Goal: Information Seeking & Learning: Learn about a topic

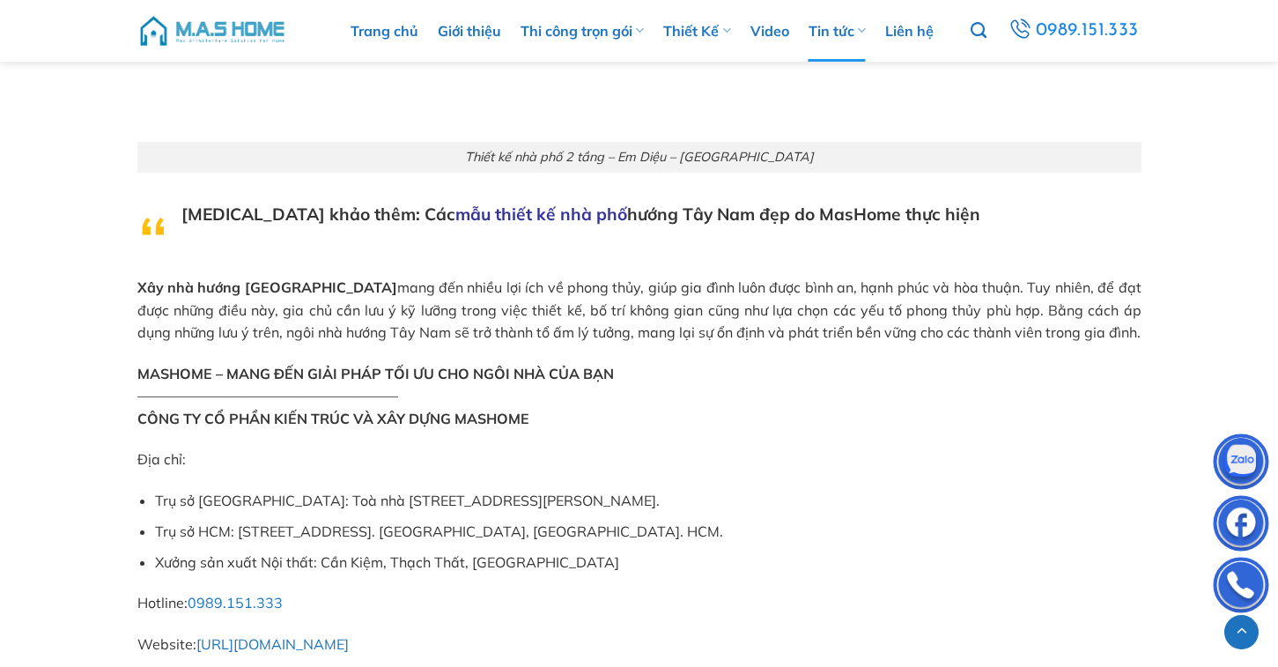
scroll to position [8799, 0]
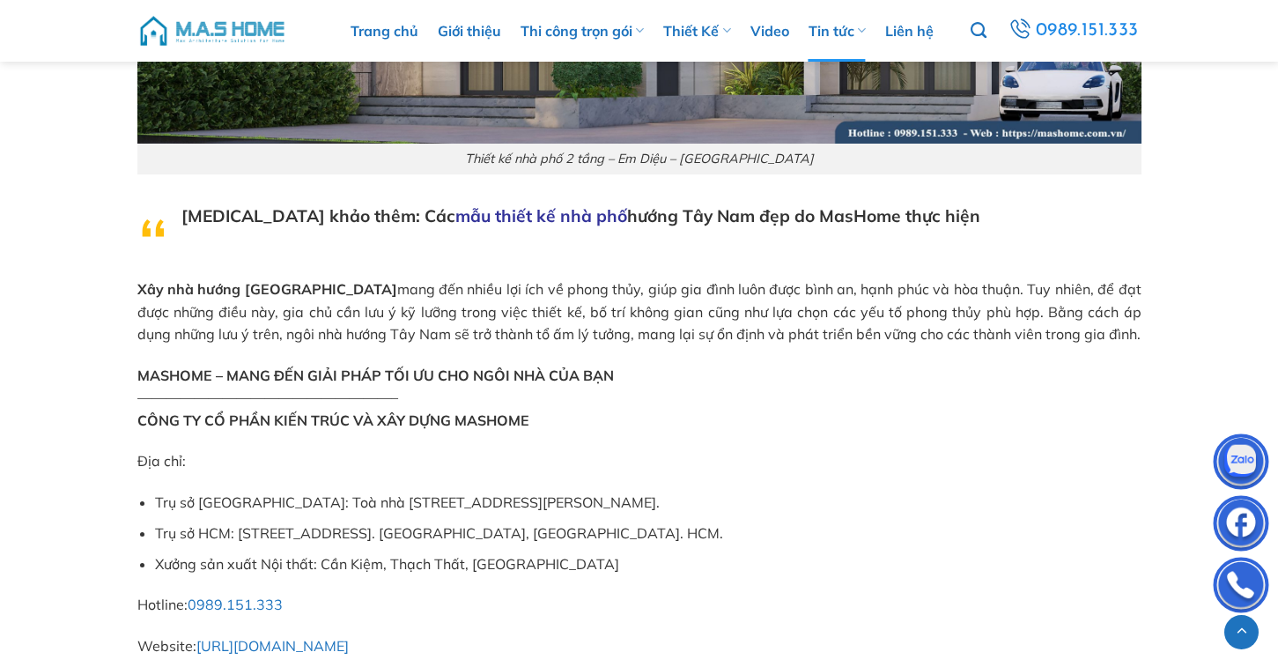
click at [480, 228] on blockquote "[MEDICAL_DATA] khảo thêm: Các mẫu thiết kế nhà phố hướng Tây Nam đẹp do MasHome…" at bounding box center [639, 241] width 1004 height 76
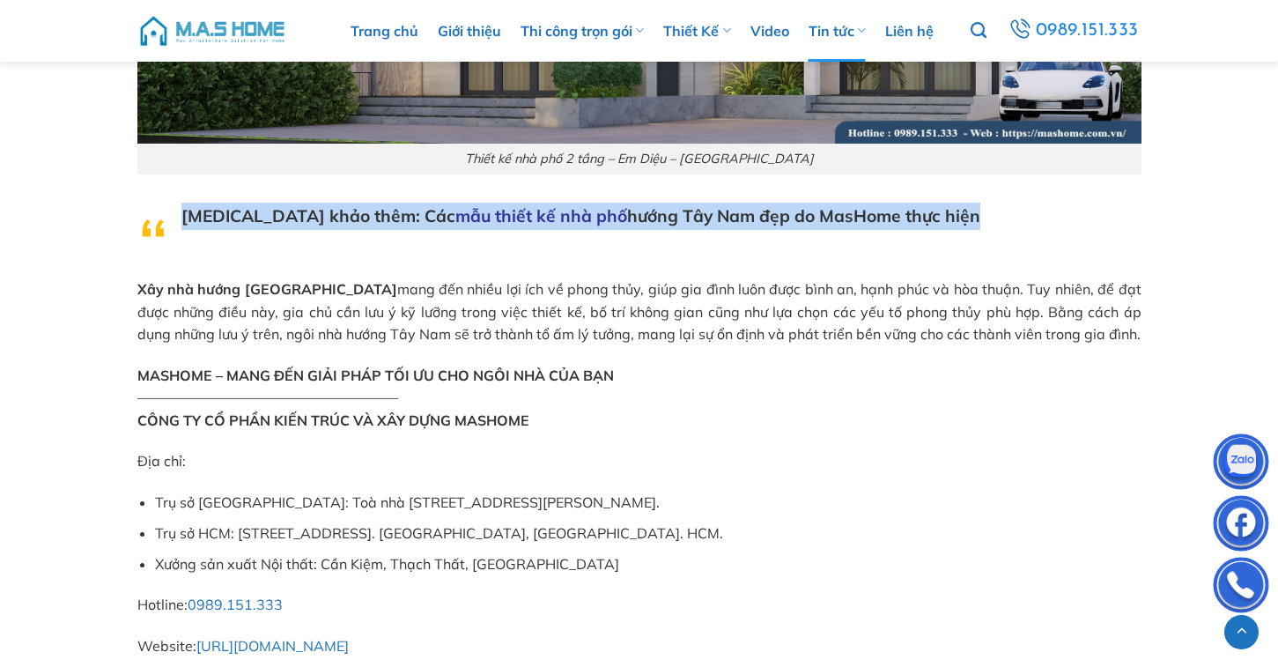
click at [480, 228] on blockquote "[MEDICAL_DATA] khảo thêm: Các mẫu thiết kế nhà phố hướng Tây Nam đẹp do MasHome…" at bounding box center [639, 241] width 1004 height 76
click at [505, 280] on span "Xây nhà hướng Tây Nam mang đến nhiều lợi ích về phong thủy, giúp gia đình luôn …" at bounding box center [639, 311] width 1004 height 63
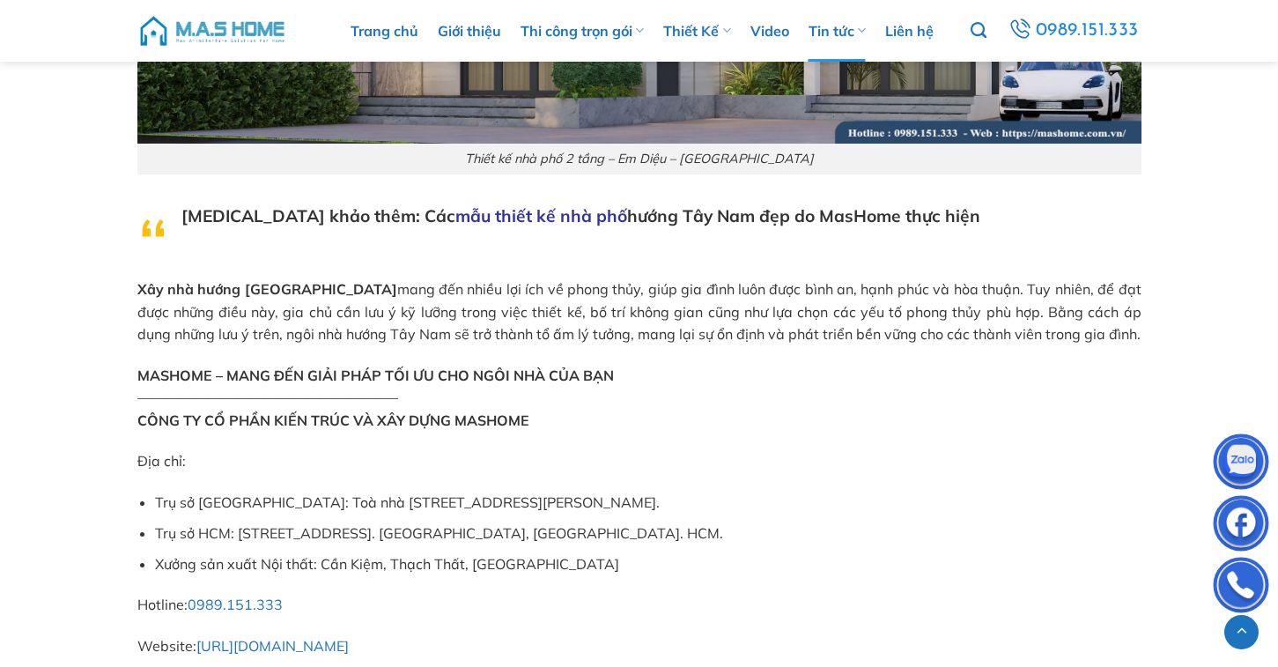
click at [505, 280] on span "Xây nhà hướng Tây Nam mang đến nhiều lợi ích về phong thủy, giúp gia đình luôn …" at bounding box center [639, 311] width 1004 height 63
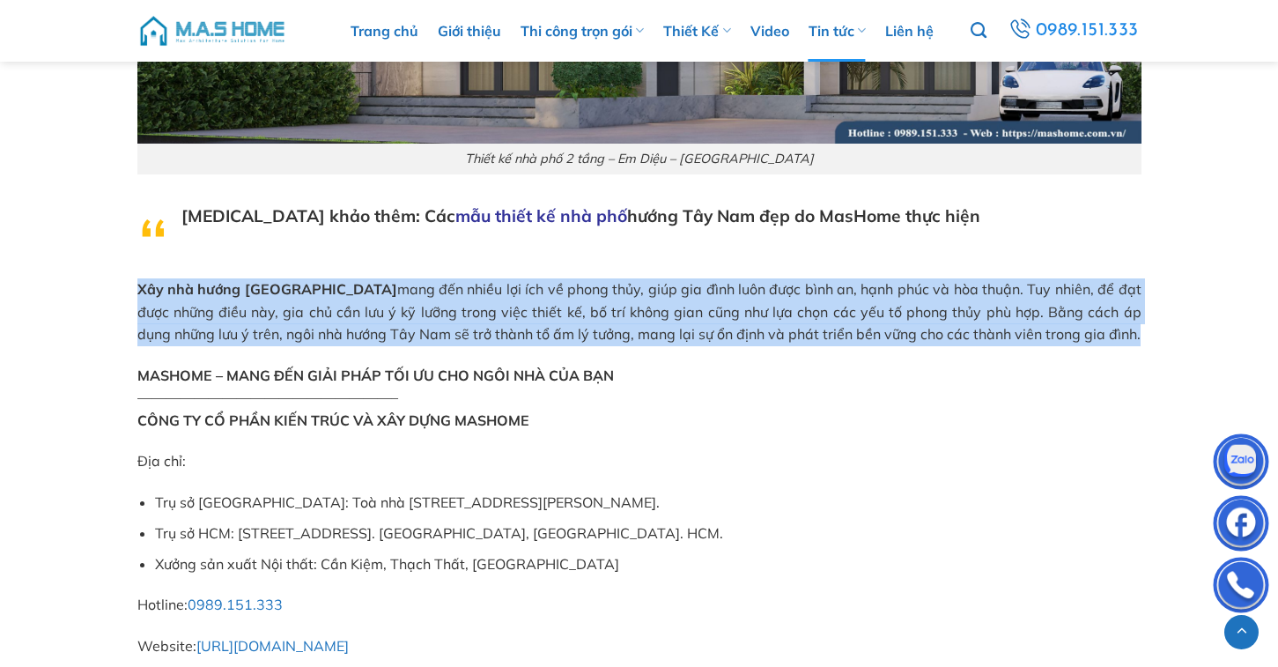
click at [505, 280] on span "Xây nhà hướng Tây Nam mang đến nhiều lợi ích về phong thủy, giúp gia đình luôn …" at bounding box center [639, 311] width 1004 height 63
copy span "Xây nhà hướng Tây Nam mang đến nhiều lợi ích về phong thủy, giúp gia đình luôn …"
